Goal: Task Accomplishment & Management: Use online tool/utility

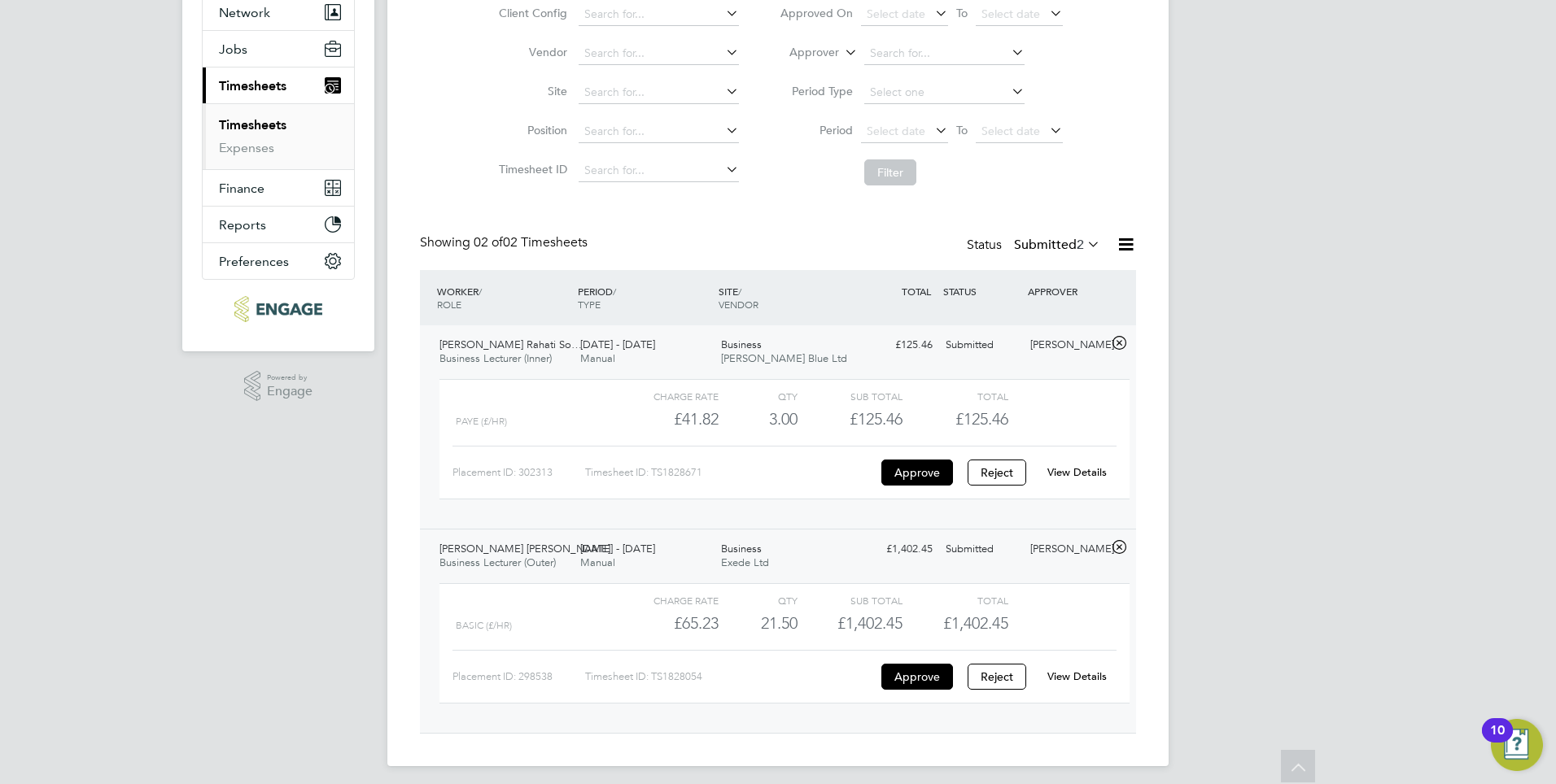
click at [261, 121] on link "Timesheets" at bounding box center [253, 125] width 68 height 15
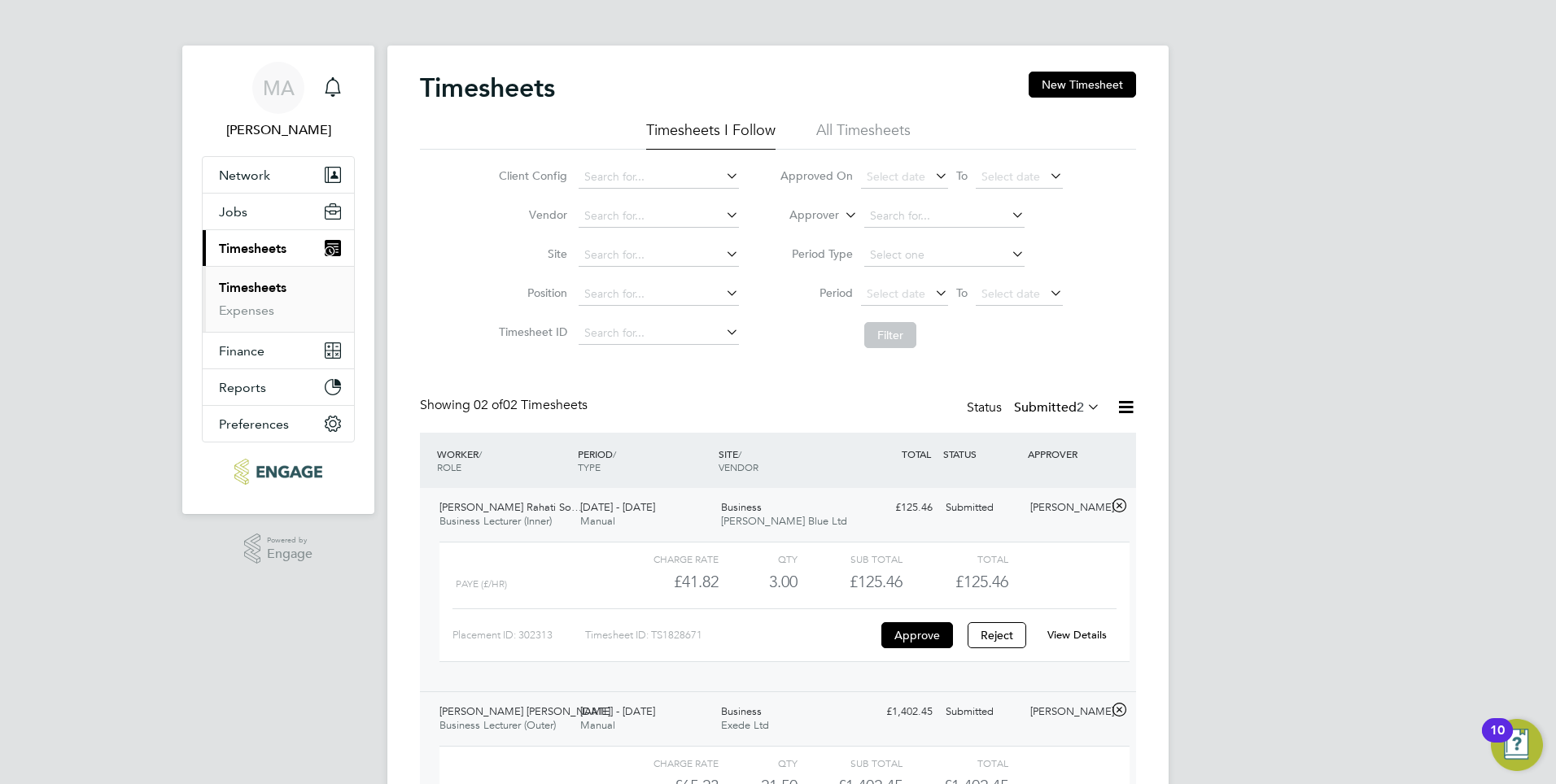
drag, startPoint x: 255, startPoint y: 289, endPoint x: 278, endPoint y: 303, distance: 26.9
click at [255, 289] on link "Timesheets" at bounding box center [253, 288] width 68 height 15
click at [254, 311] on link "Expenses" at bounding box center [247, 310] width 55 height 15
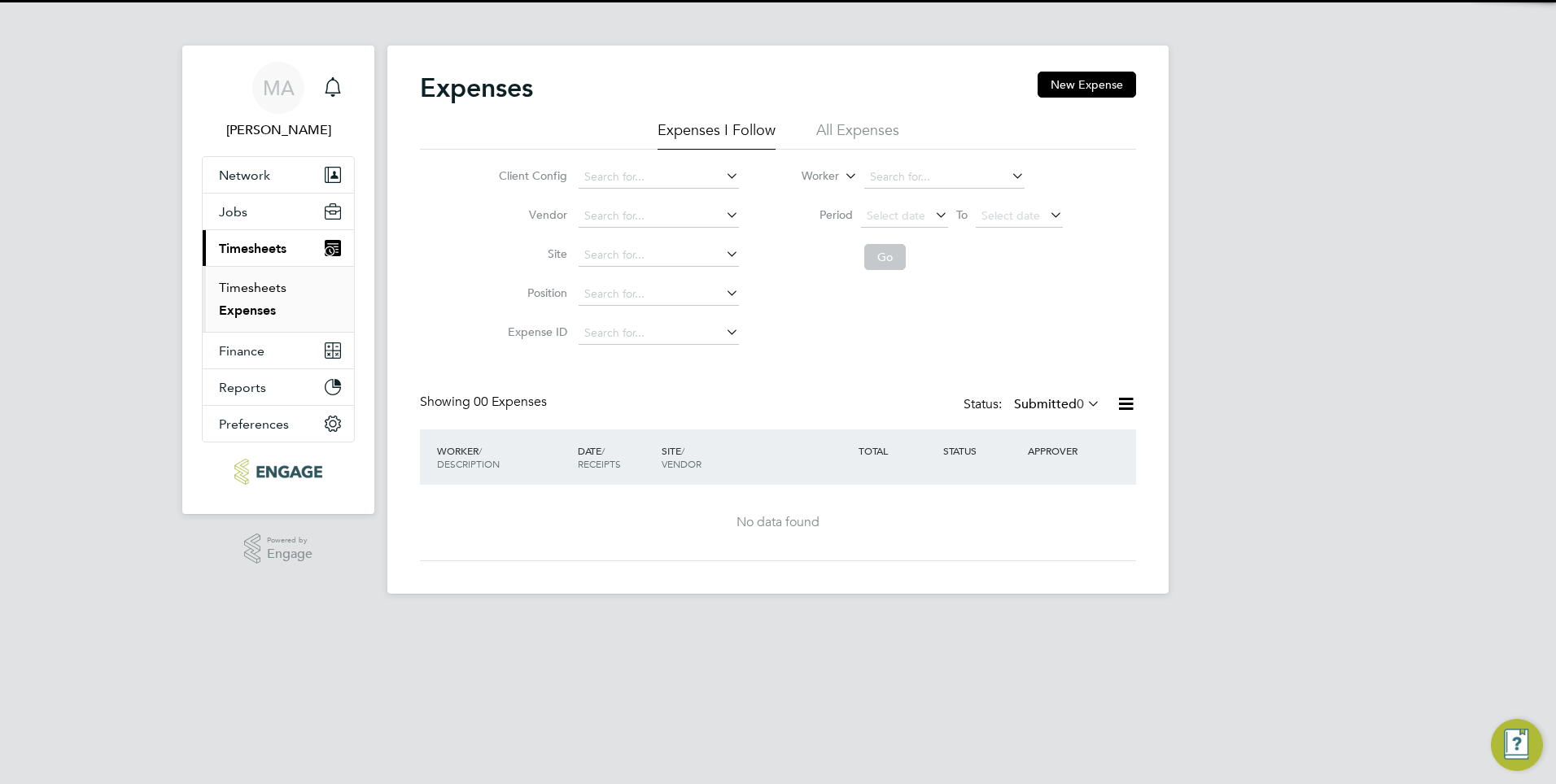
click at [258, 290] on link "Timesheets" at bounding box center [253, 288] width 68 height 15
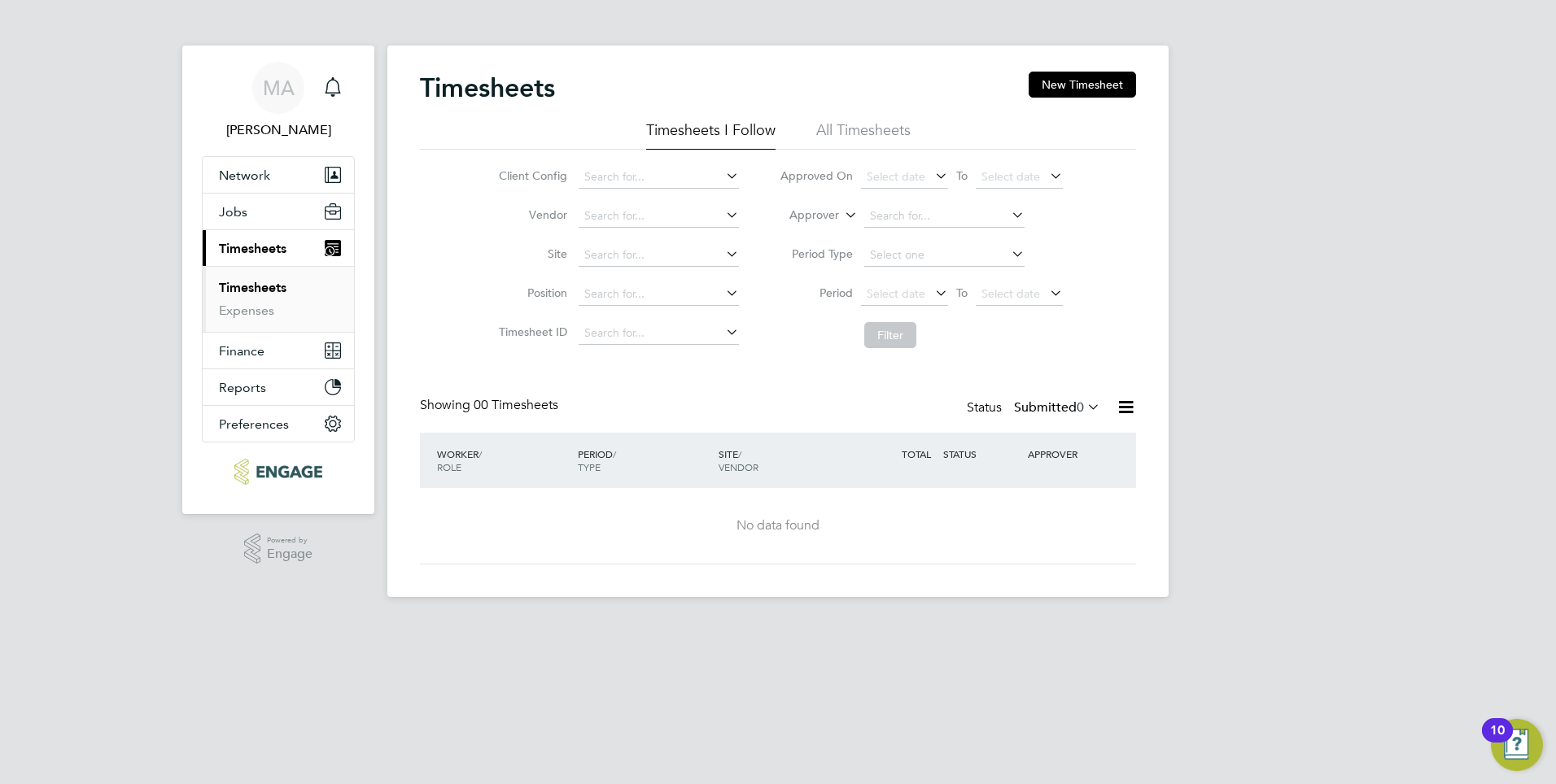
click at [266, 284] on link "Timesheets" at bounding box center [253, 288] width 68 height 15
click at [270, 250] on span "Timesheets" at bounding box center [253, 248] width 68 height 15
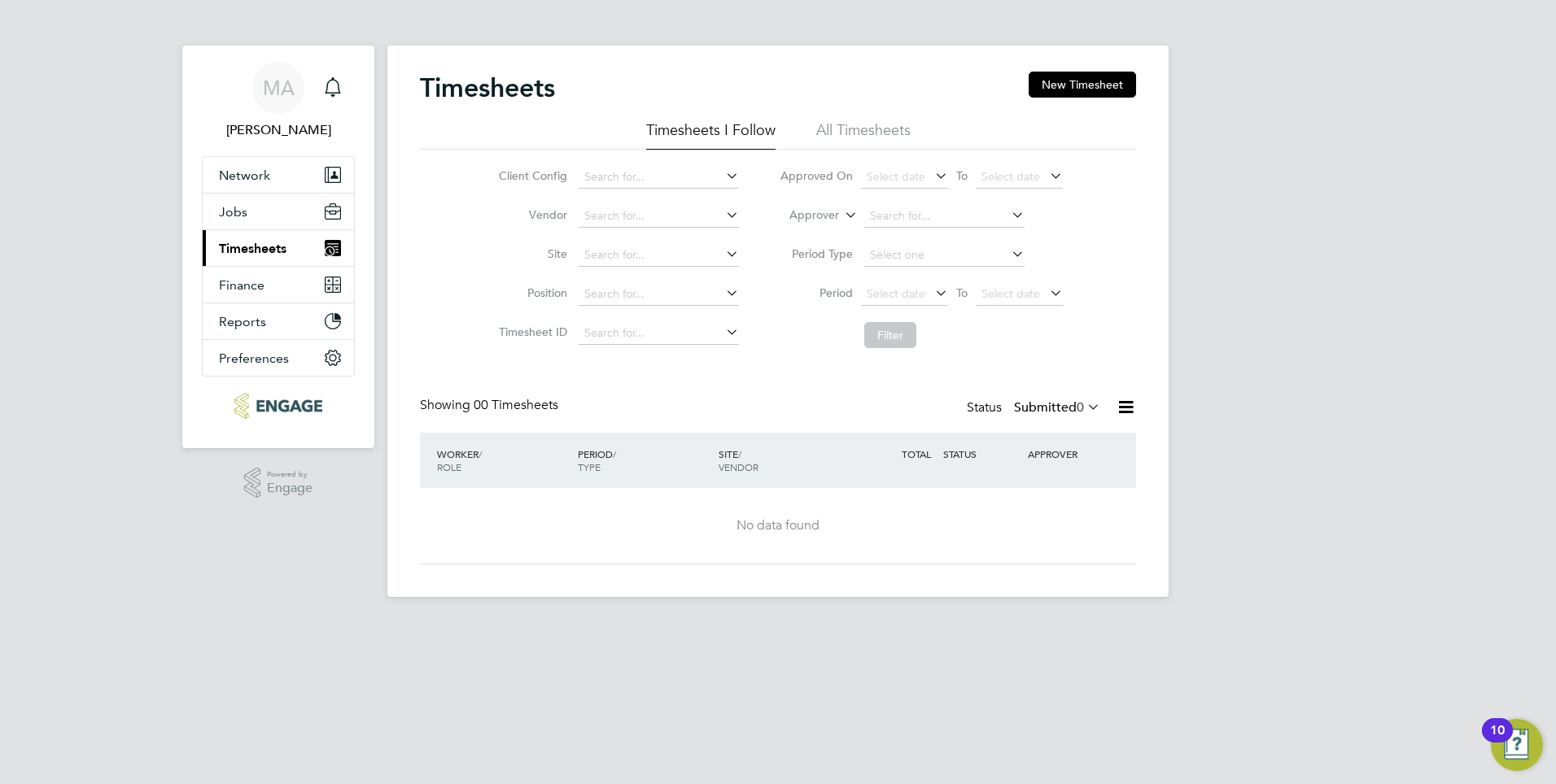
click at [262, 244] on span "Timesheets" at bounding box center [253, 248] width 68 height 15
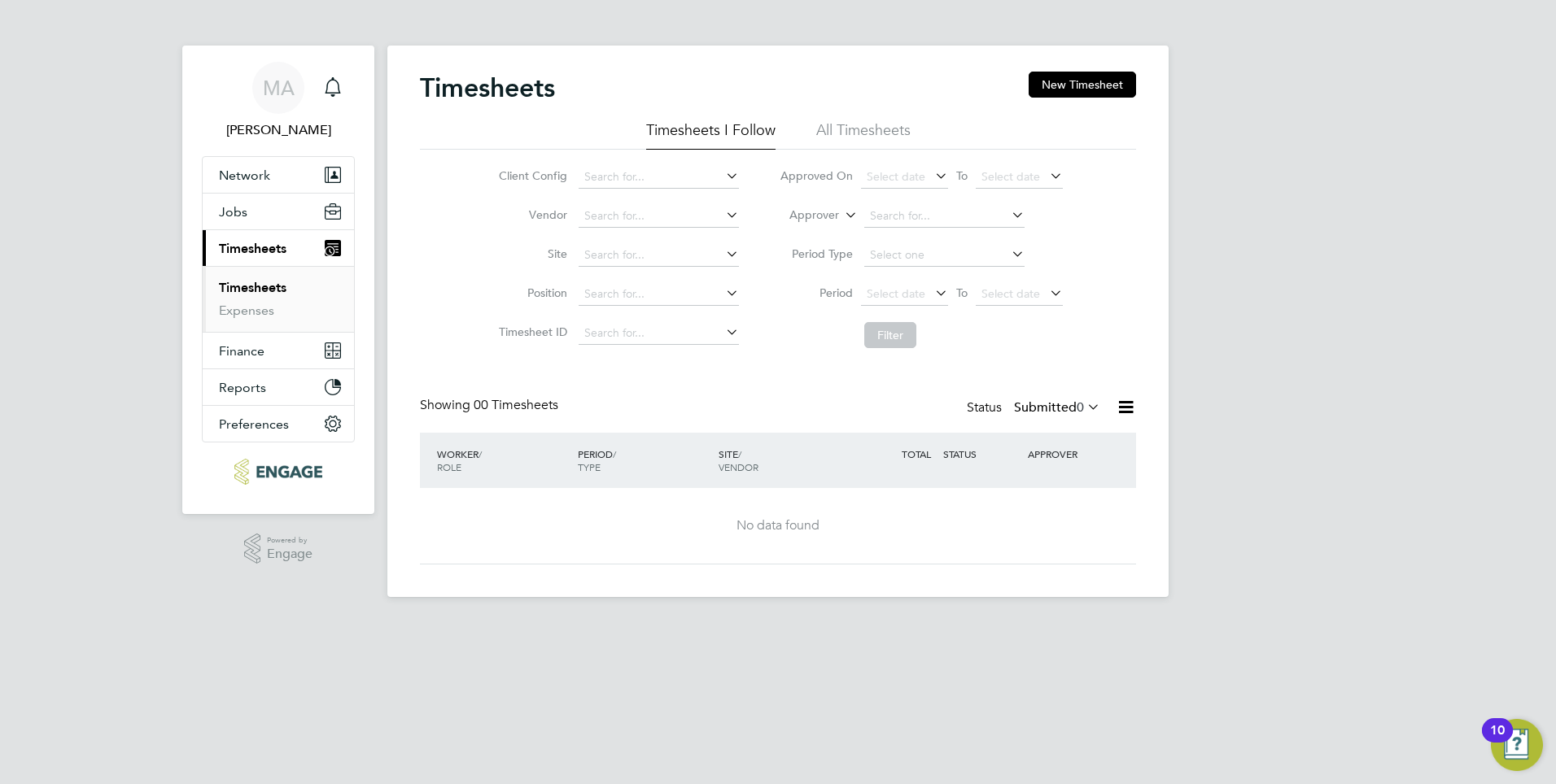
click at [251, 289] on link "Timesheets" at bounding box center [253, 288] width 68 height 15
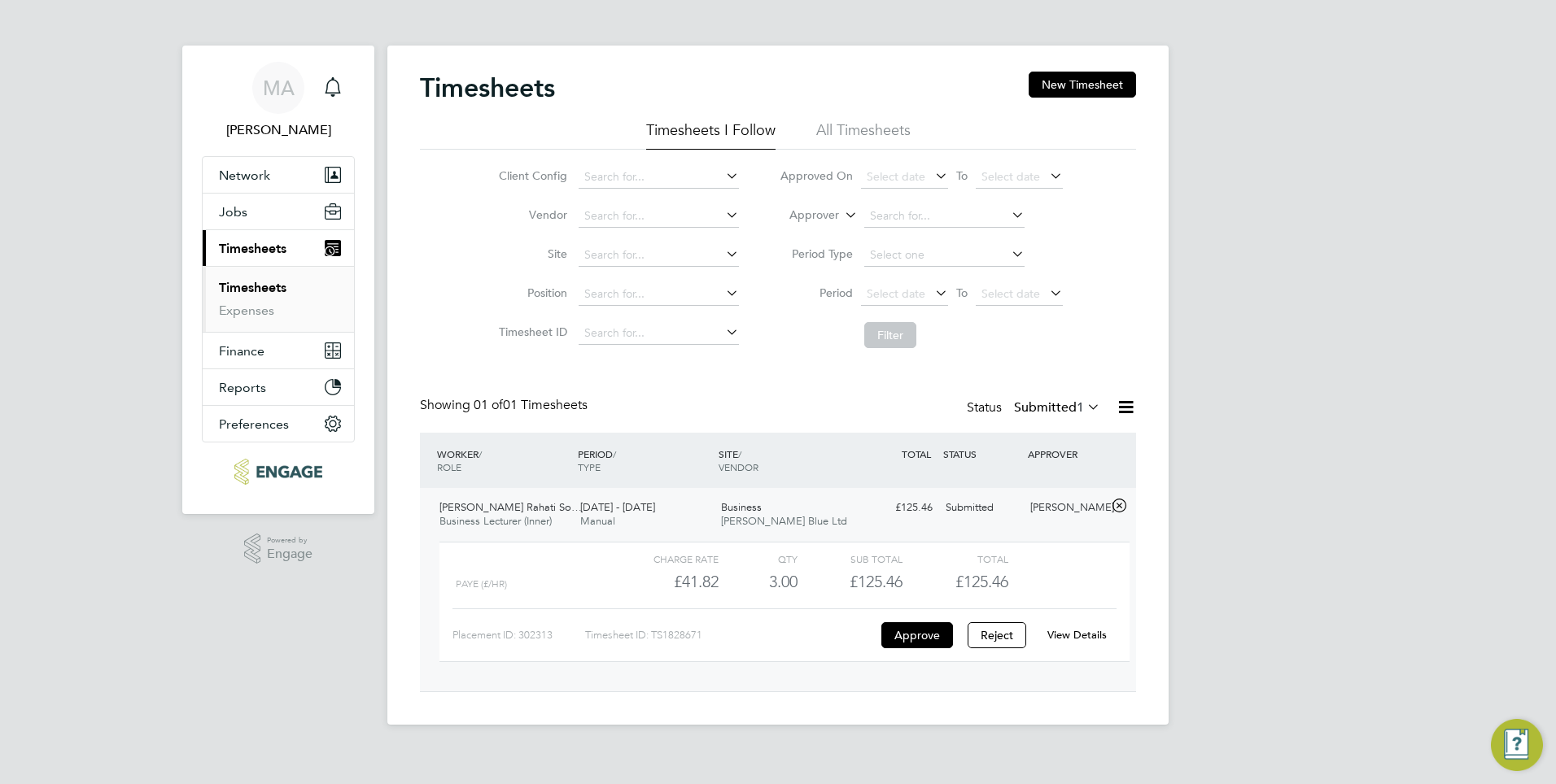
scroll to position [28, 159]
